Goal: Information Seeking & Learning: Learn about a topic

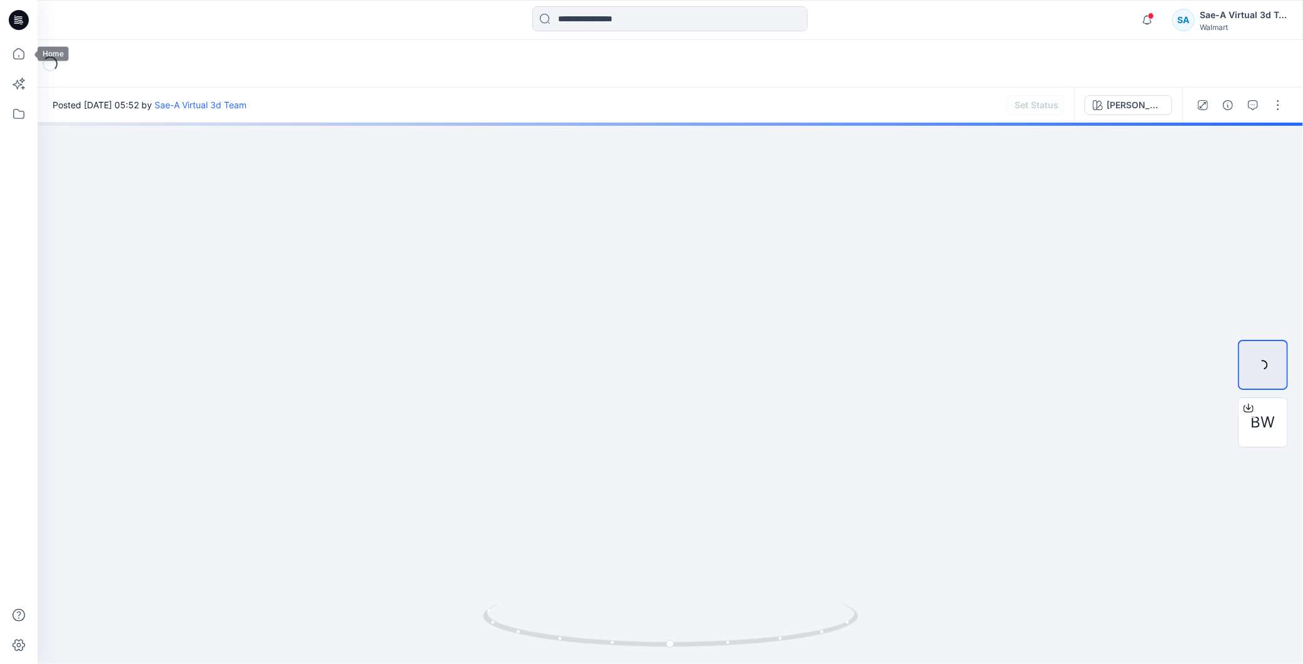
click at [21, 21] on icon at bounding box center [19, 20] width 20 height 20
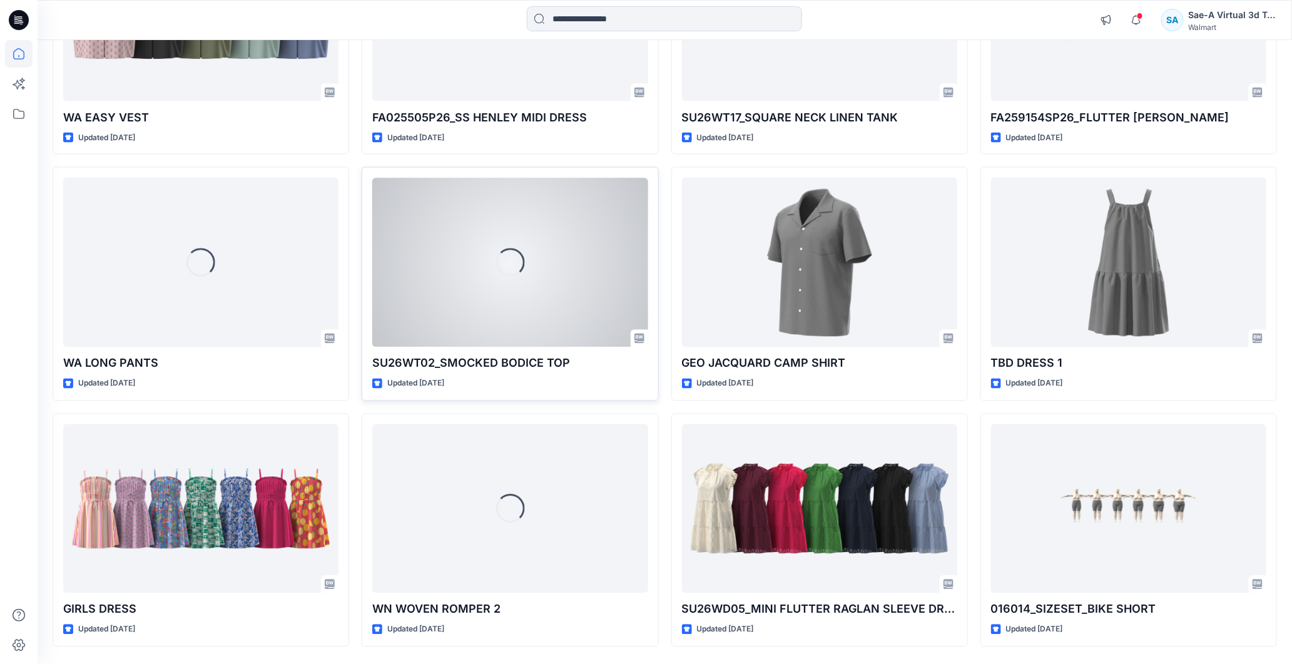
scroll to position [1036, 0]
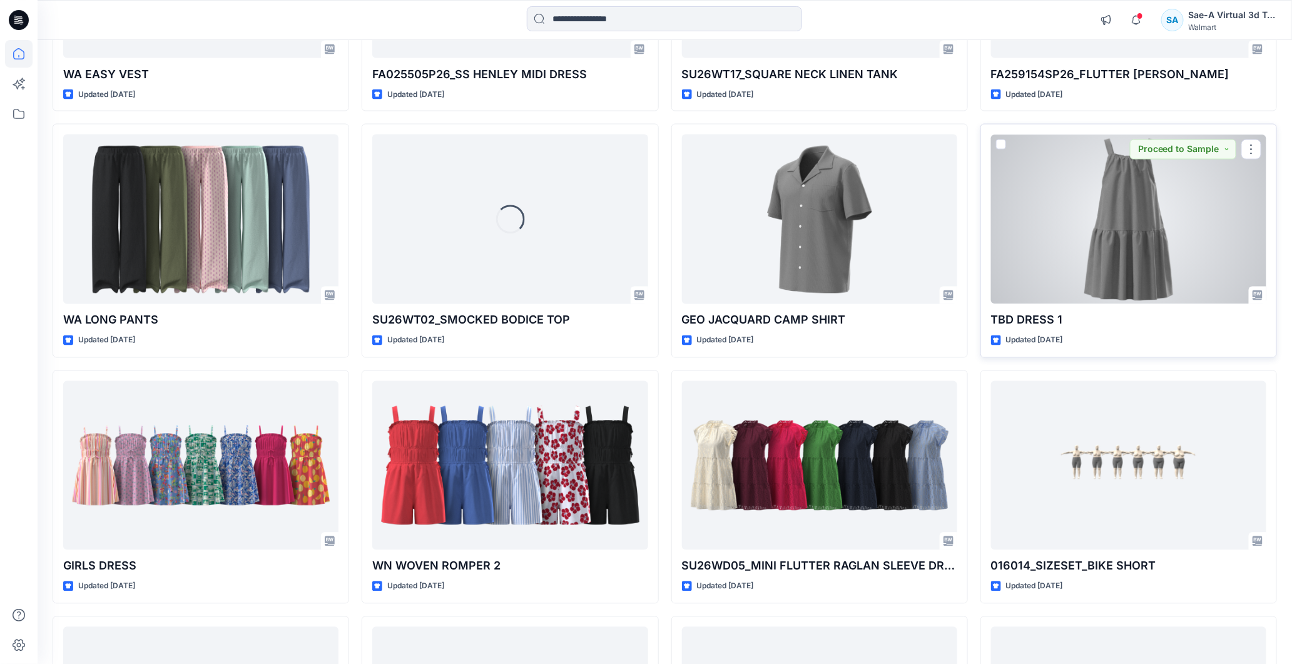
click at [634, 248] on div at bounding box center [1128, 220] width 275 height 170
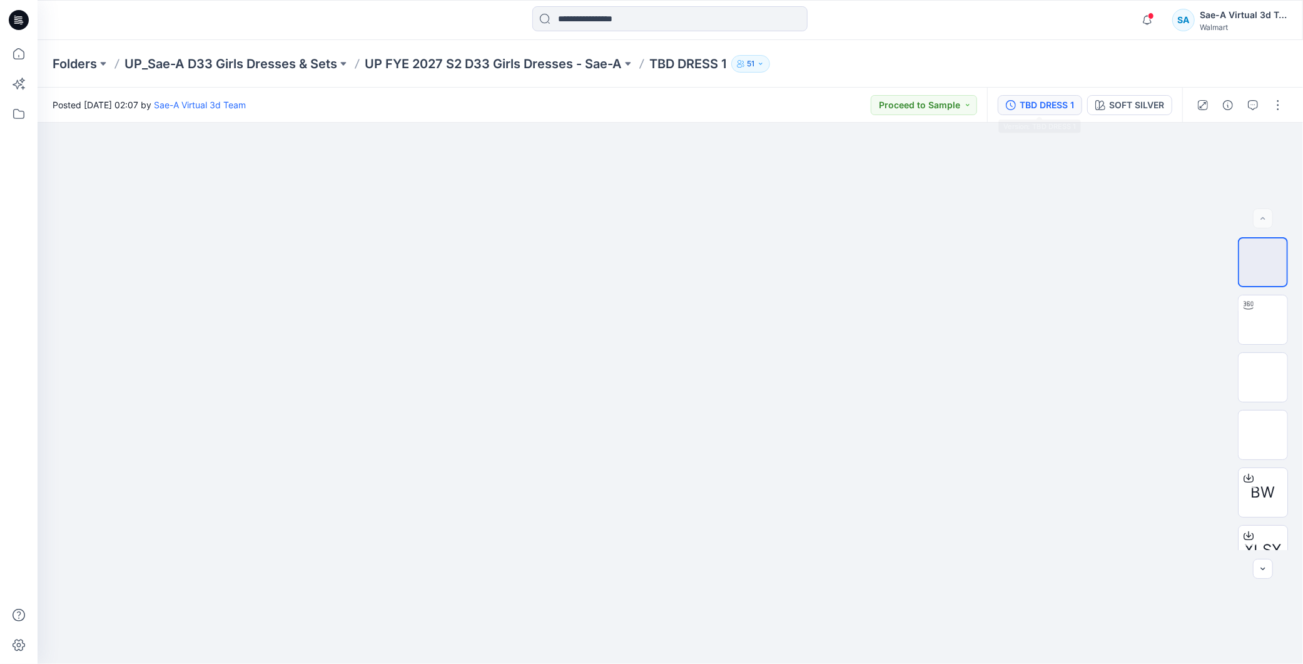
click at [634, 104] on div "TBD DRESS 1" at bounding box center [1047, 105] width 54 height 14
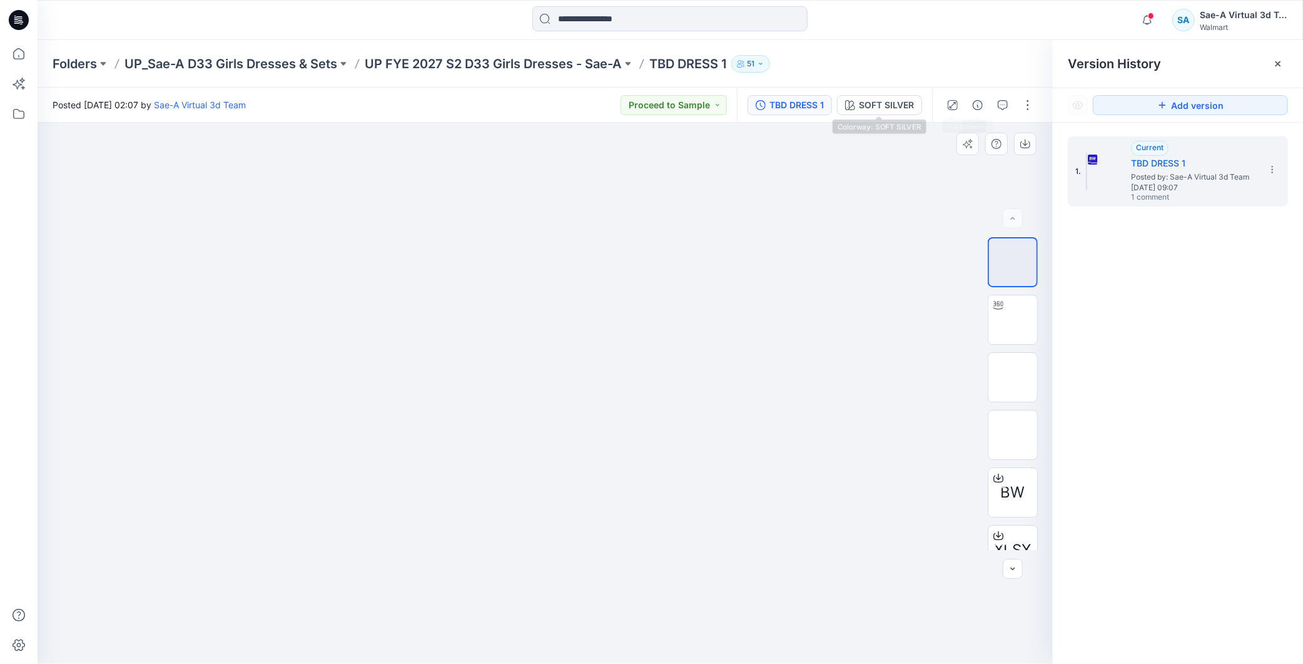
drag, startPoint x: 888, startPoint y: 100, endPoint x: 1039, endPoint y: 131, distance: 154.0
click at [634, 104] on div "SOFT SILVER" at bounding box center [886, 105] width 55 height 14
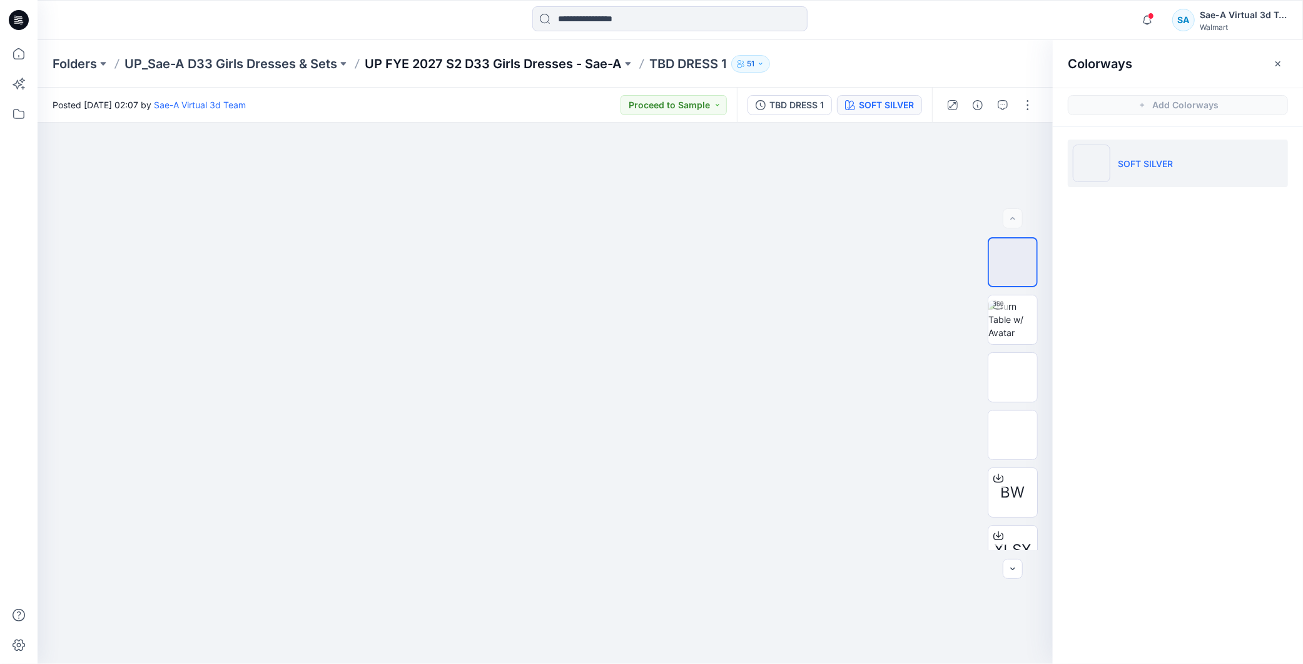
click at [524, 59] on p "UP FYE 2027 S2 D33 Girls Dresses - Sae-A" at bounding box center [493, 64] width 257 height 18
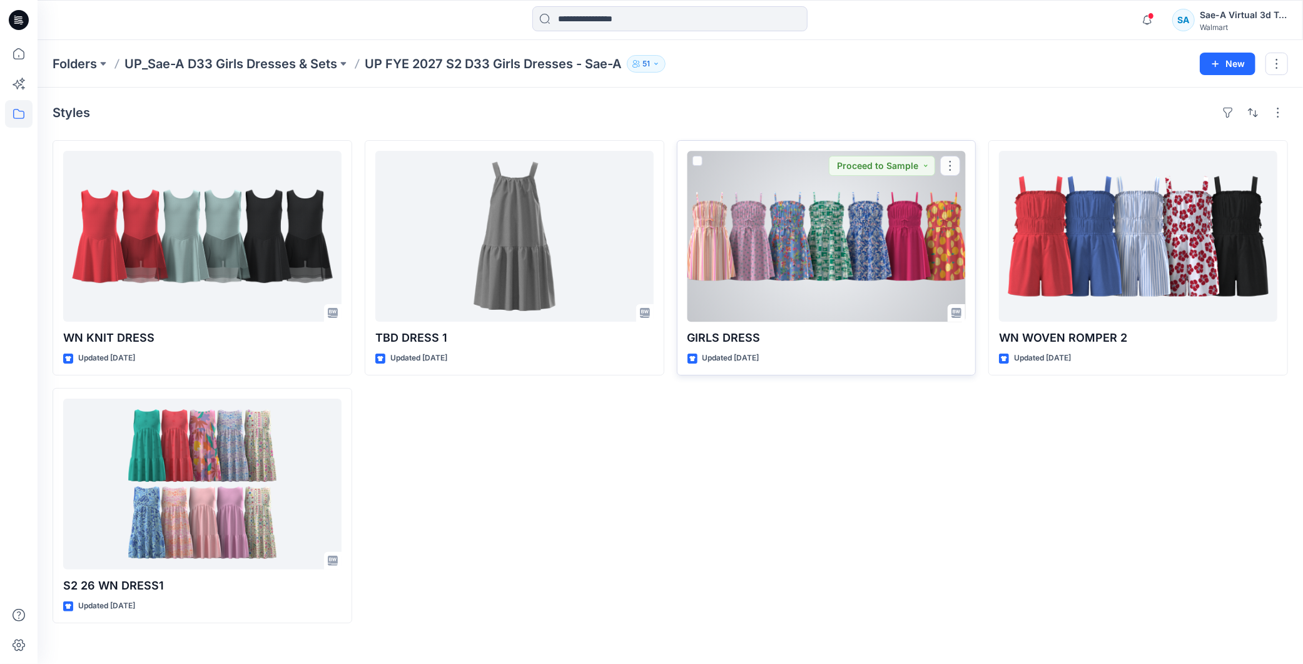
click at [634, 278] on div at bounding box center [827, 236] width 278 height 171
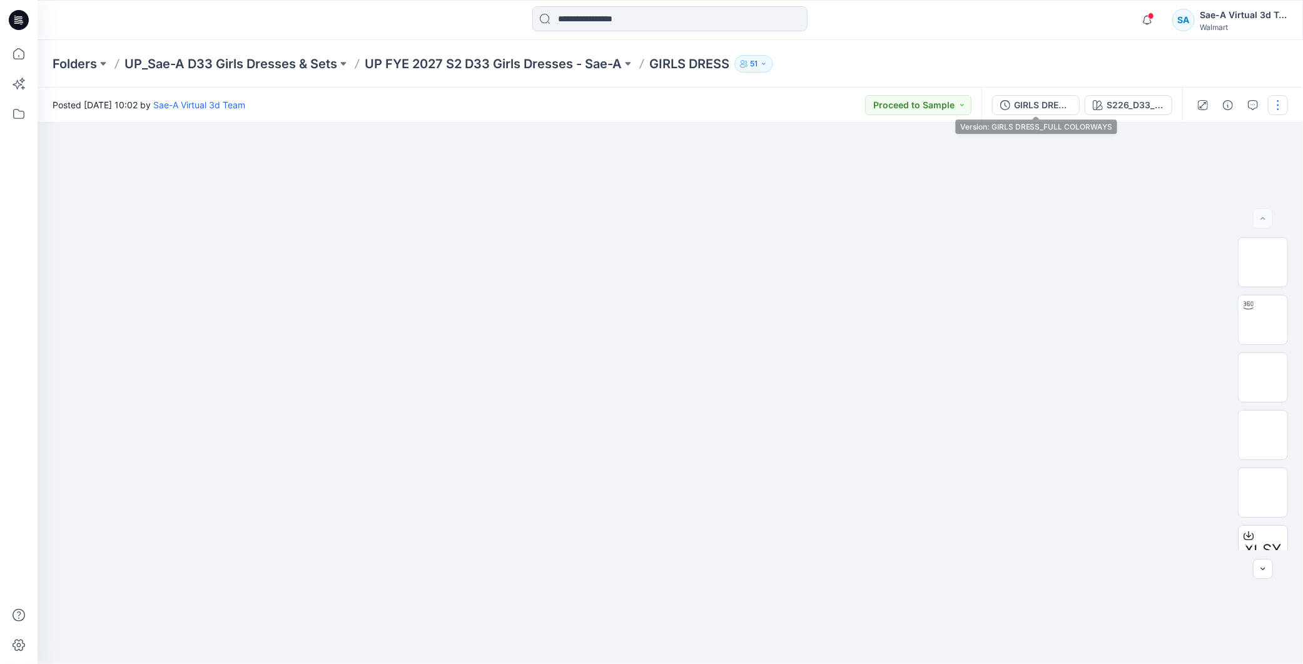
click at [634, 104] on div "GIRLS DRESS_FULL COLORWAYS" at bounding box center [1043, 105] width 58 height 14
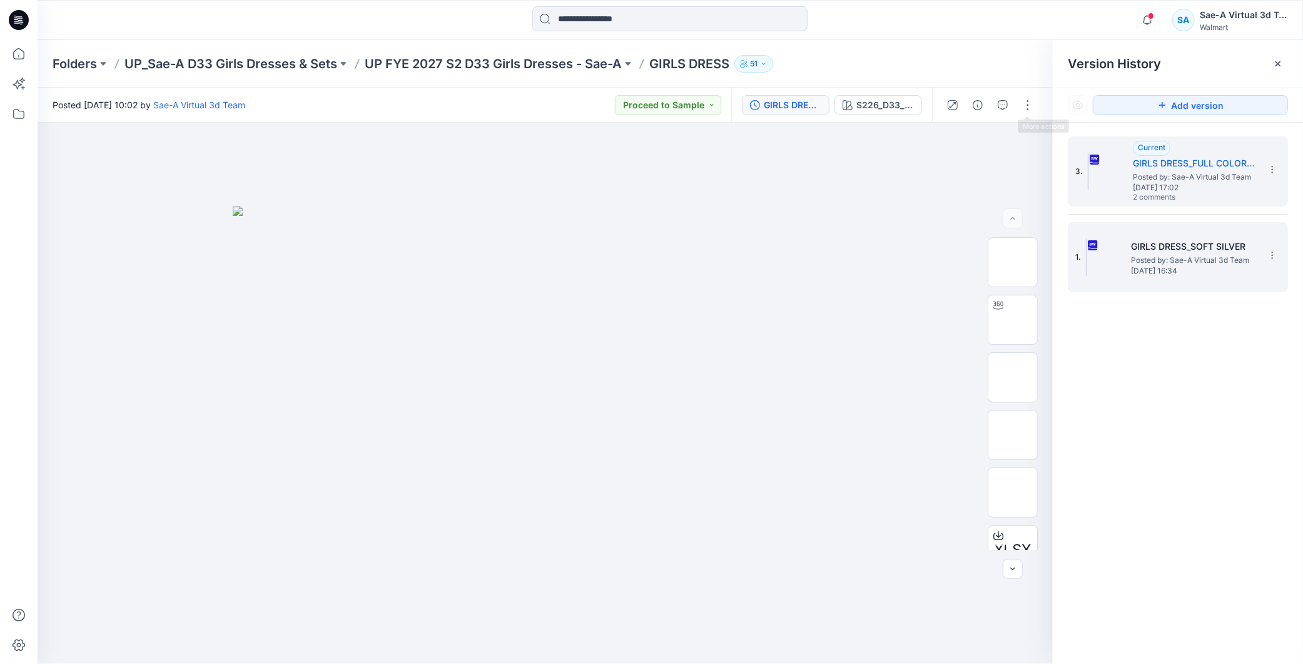
click at [634, 260] on span "Posted by: Sae-A Virtual 3d Team" at bounding box center [1193, 260] width 125 height 13
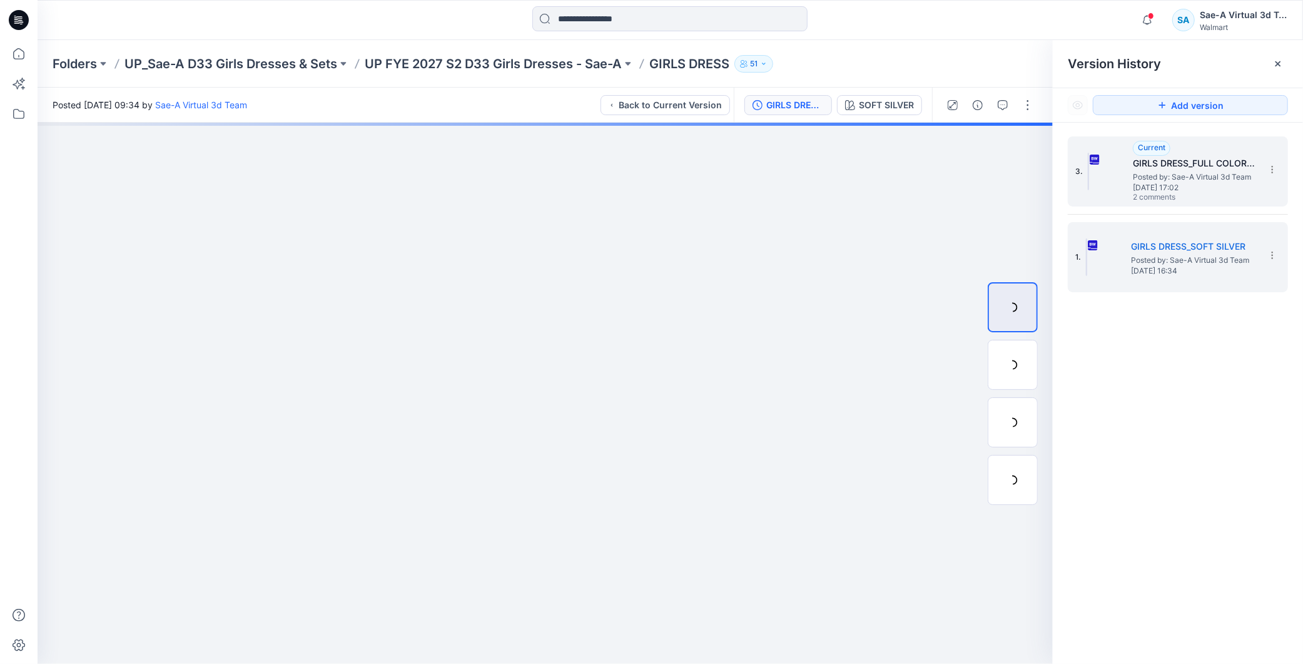
drag, startPoint x: 1186, startPoint y: 170, endPoint x: 1129, endPoint y: 151, distance: 60.2
click at [634, 171] on span "Posted by: Sae-A Virtual 3d Team" at bounding box center [1195, 177] width 125 height 13
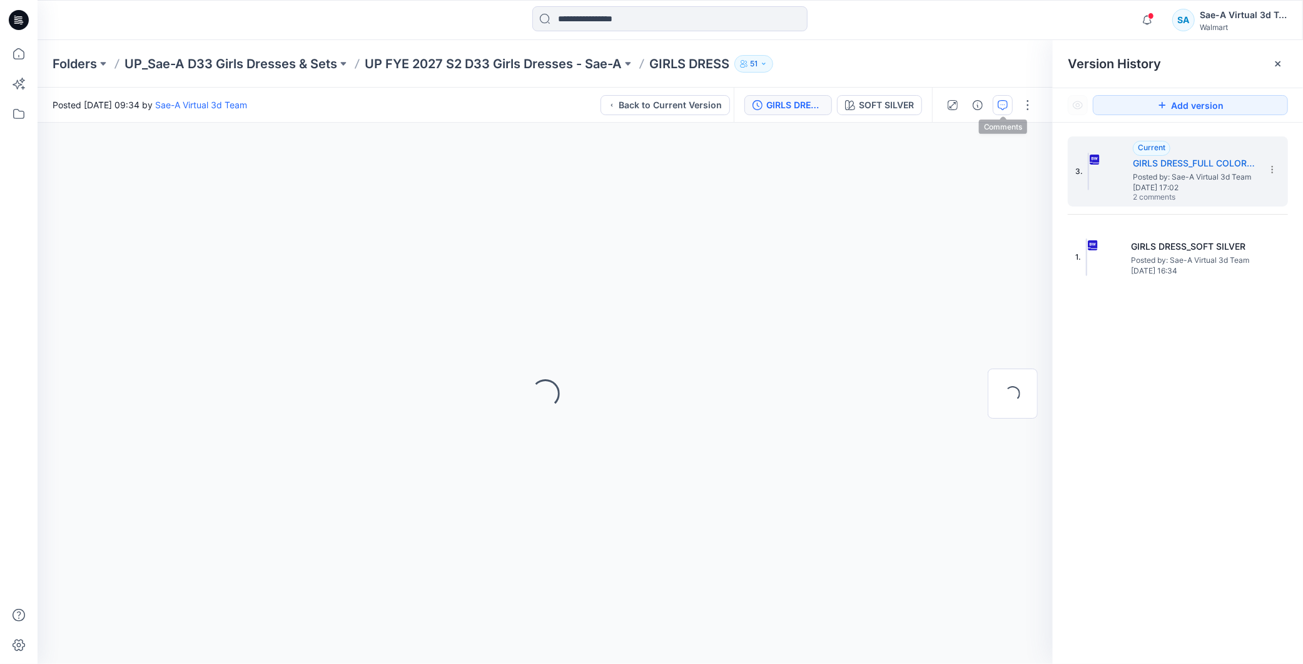
click at [634, 100] on icon "button" at bounding box center [1003, 105] width 10 height 10
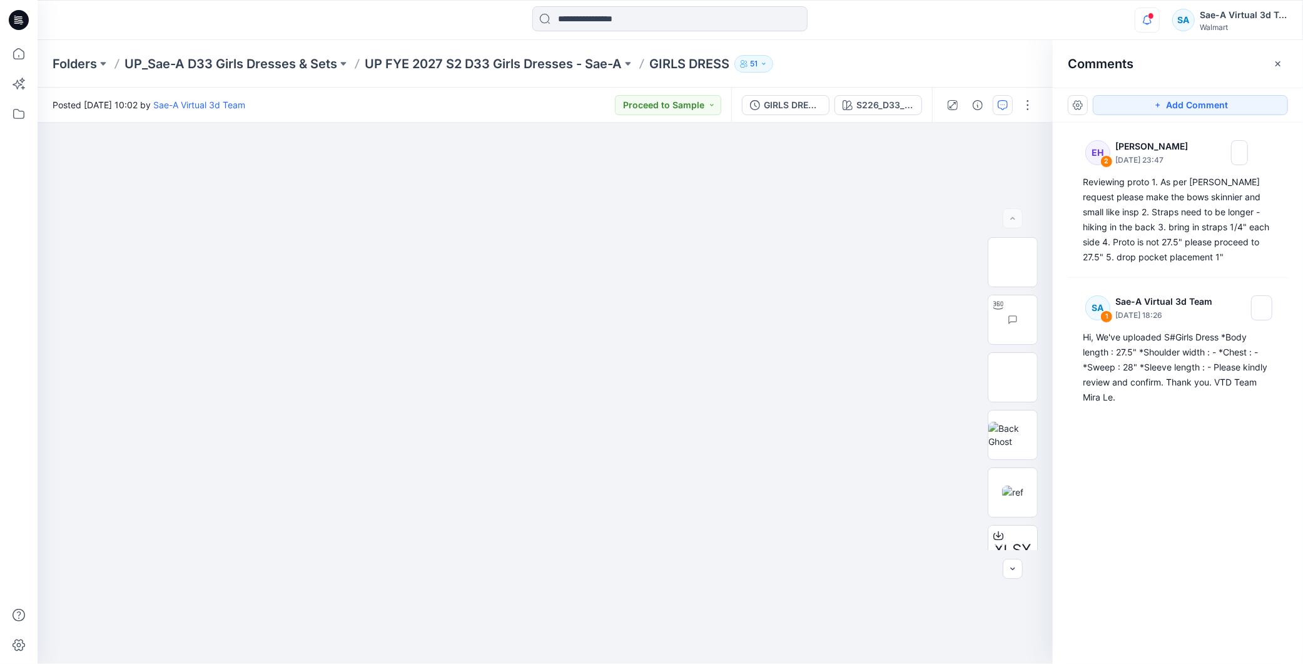
click at [634, 22] on icon "button" at bounding box center [1148, 20] width 24 height 25
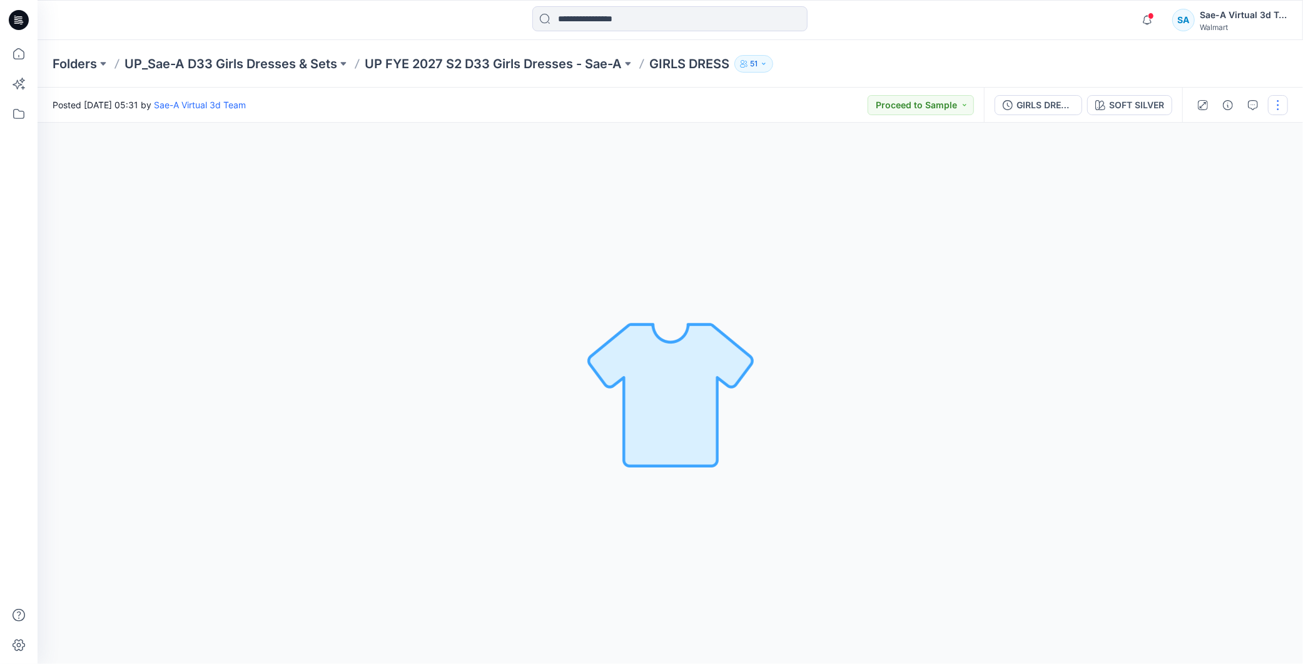
drag, startPoint x: 1043, startPoint y: 97, endPoint x: 1035, endPoint y: 108, distance: 13.9
click at [1043, 98] on div "GIRLS DRESS_REV_SOFT SILVER" at bounding box center [1046, 105] width 58 height 14
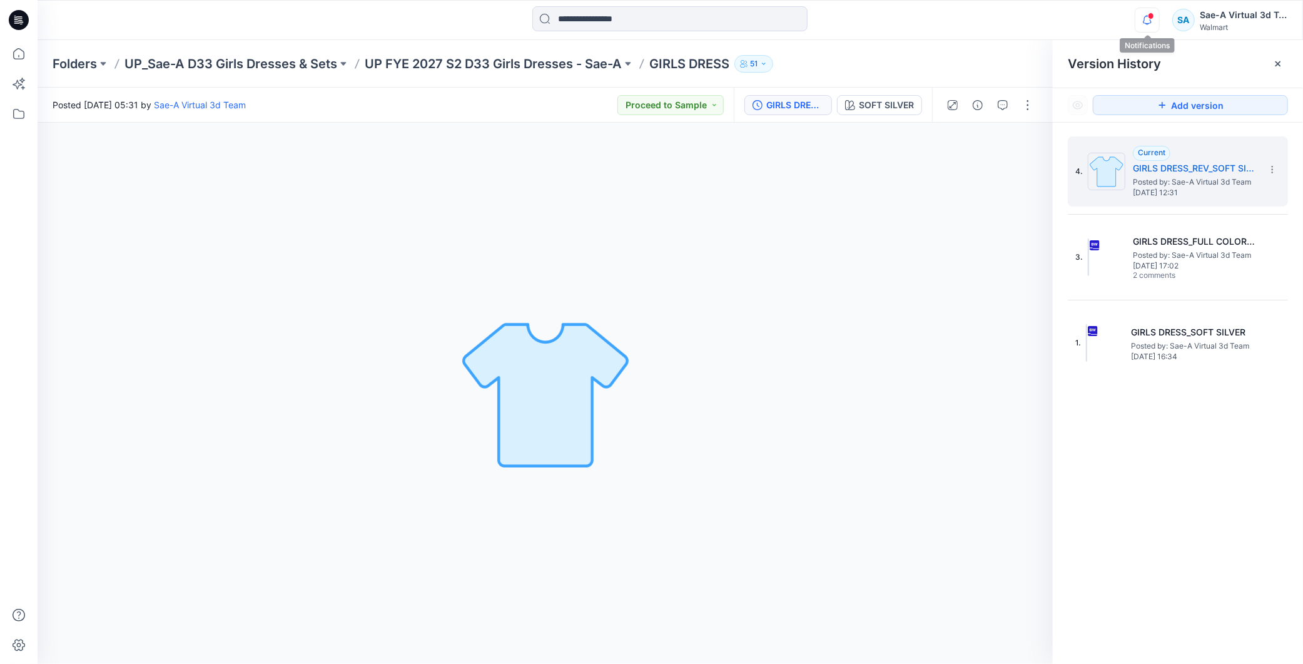
click at [1146, 14] on icon "button" at bounding box center [1148, 20] width 24 height 25
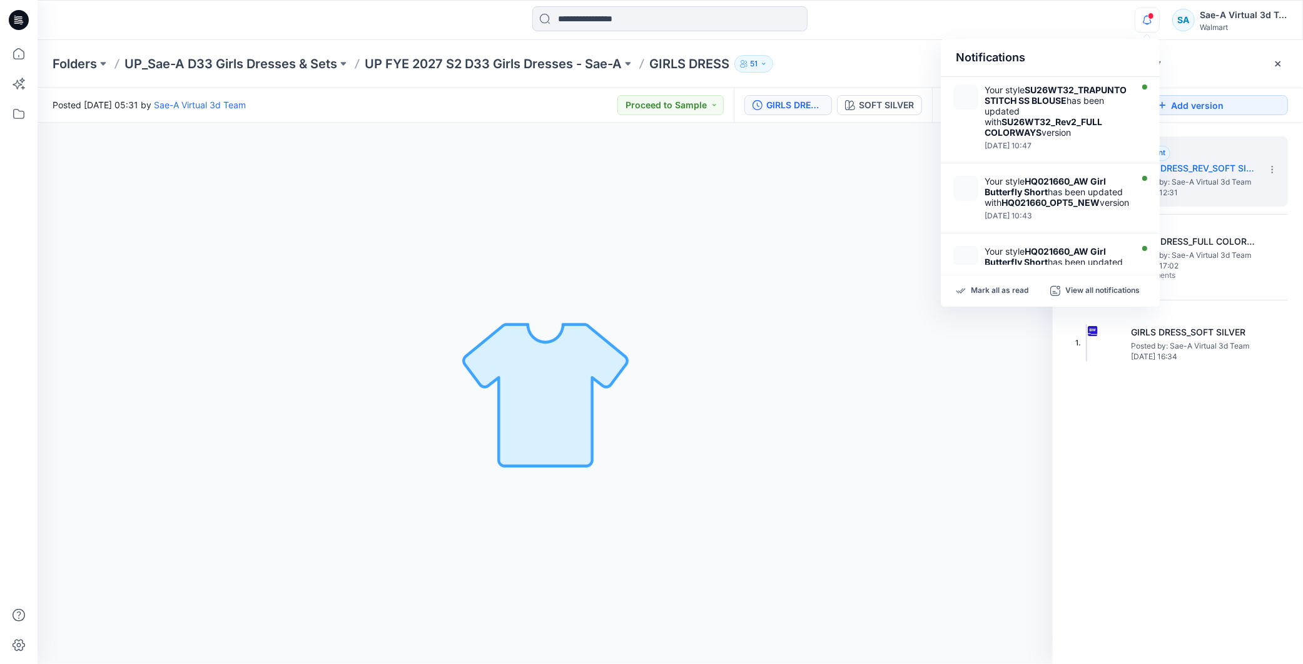
click at [30, 18] on div at bounding box center [19, 20] width 40 height 40
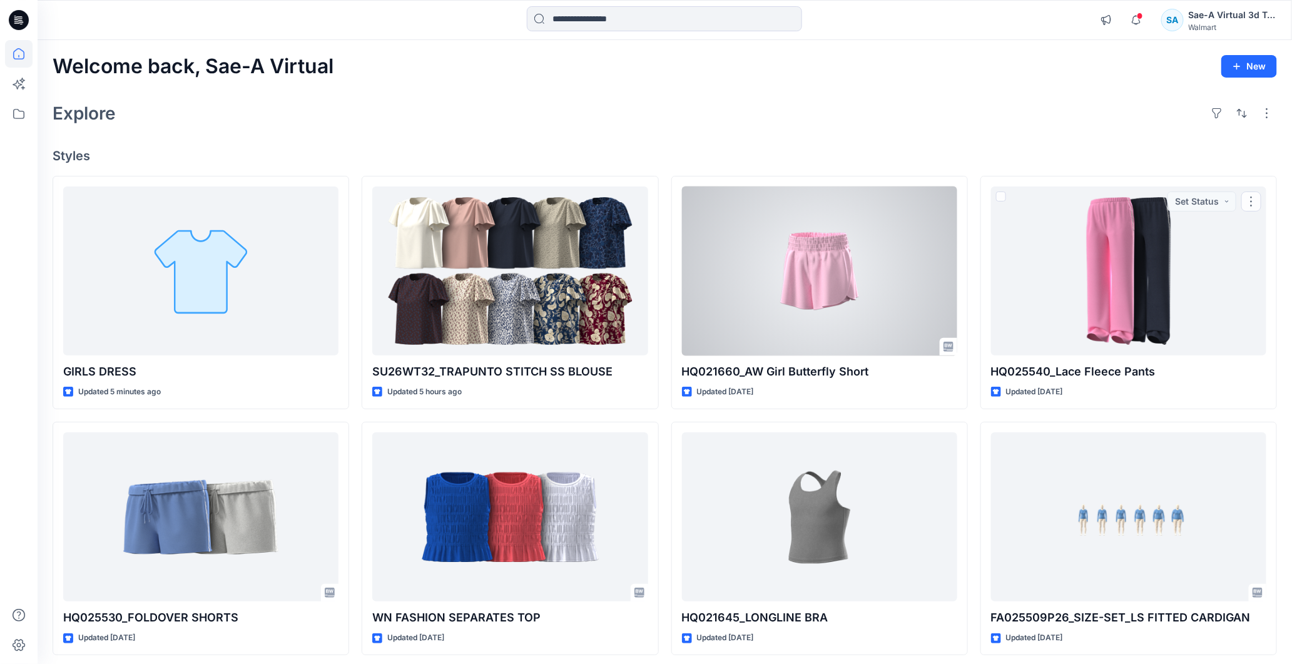
drag, startPoint x: 842, startPoint y: 254, endPoint x: 838, endPoint y: 260, distance: 7.0
click at [842, 255] on div at bounding box center [819, 271] width 275 height 170
